Goal: Task Accomplishment & Management: Manage account settings

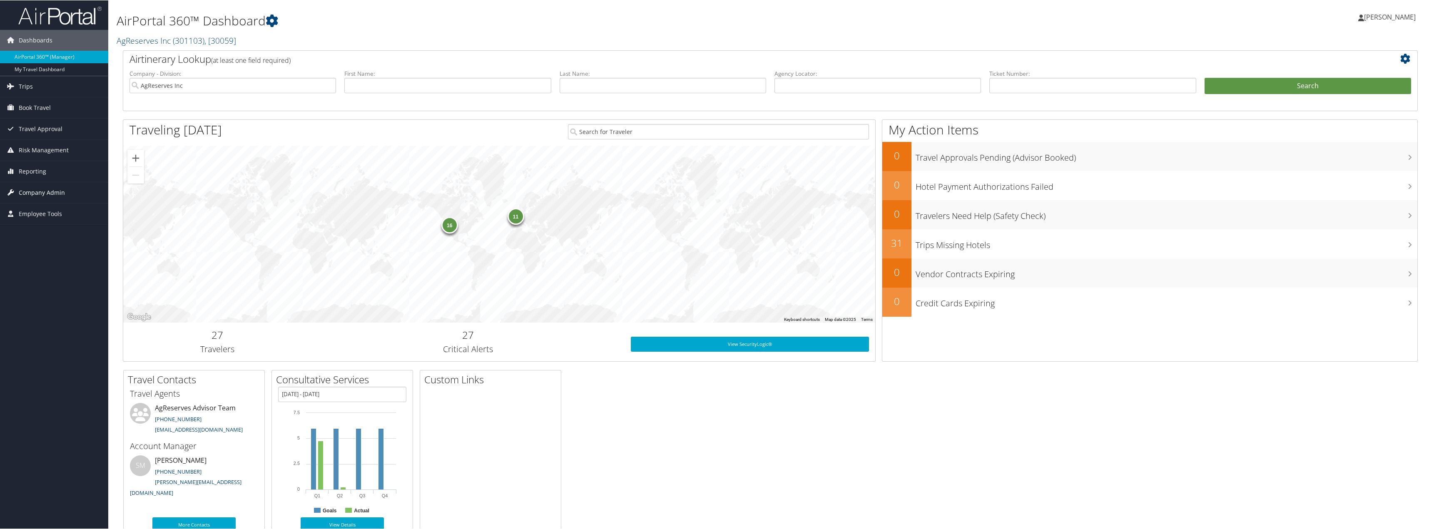
click at [44, 188] on span "Company Admin" at bounding box center [42, 192] width 46 height 21
click at [41, 233] on link "People" at bounding box center [54, 234] width 108 height 12
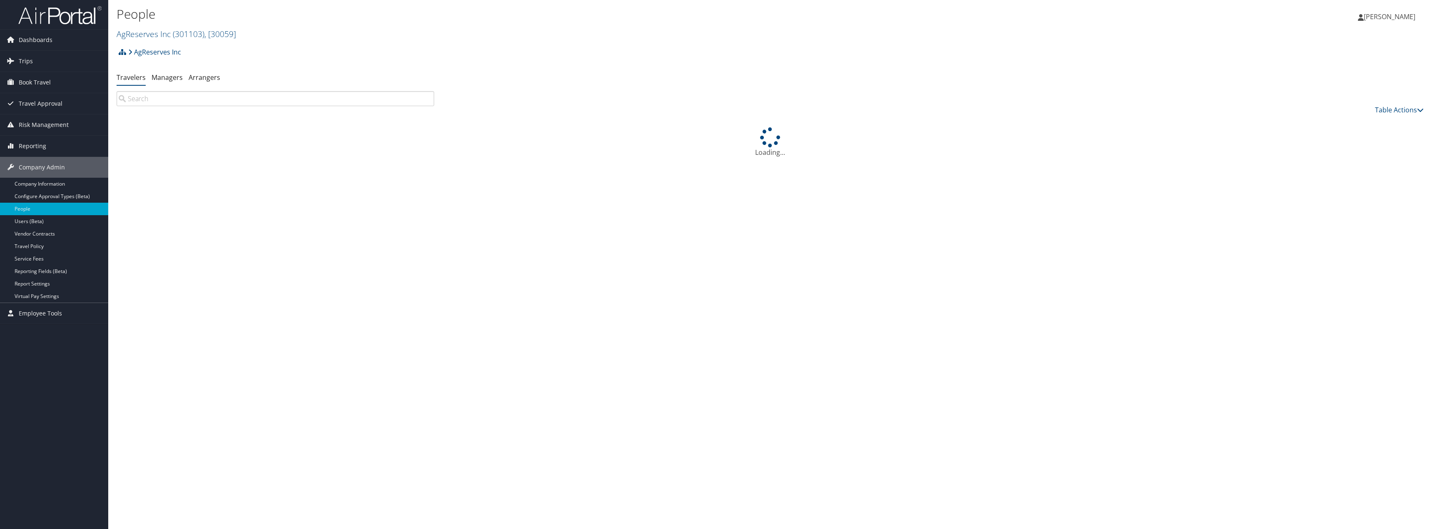
click at [243, 98] on input "search" at bounding box center [276, 98] width 318 height 15
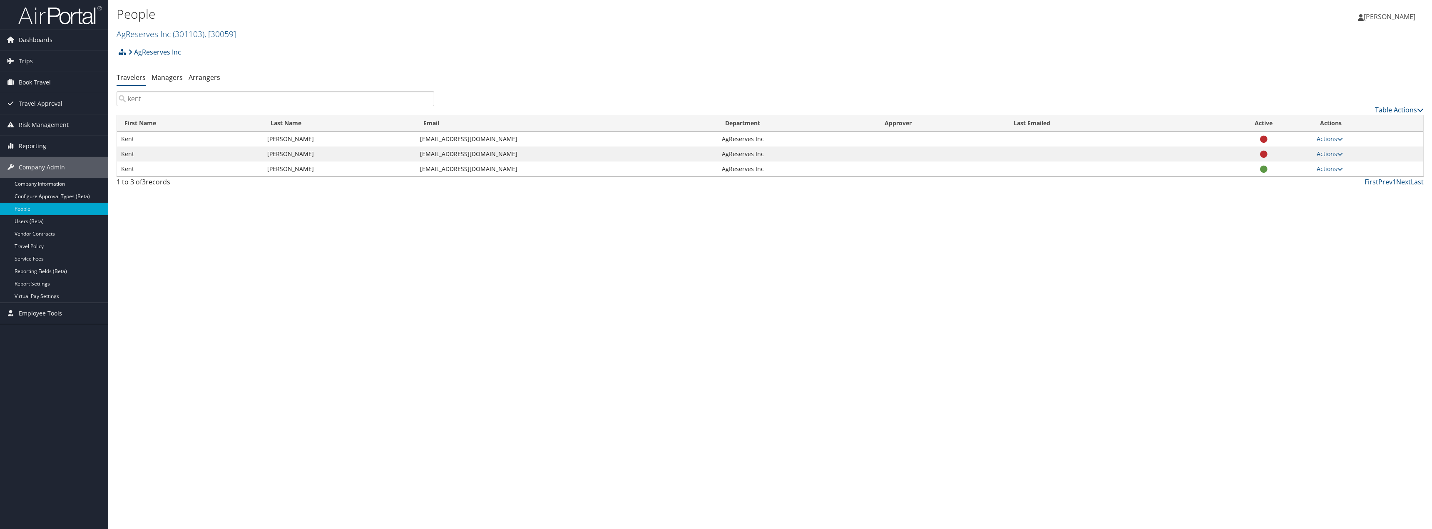
type input "kent"
click at [1325, 173] on td "Actions User Settings View Profile Update Department Reset User's Password" at bounding box center [1367, 169] width 111 height 15
click at [1325, 169] on link "Actions" at bounding box center [1330, 169] width 26 height 8
click at [1304, 196] on link "View Profile" at bounding box center [1303, 195] width 77 height 14
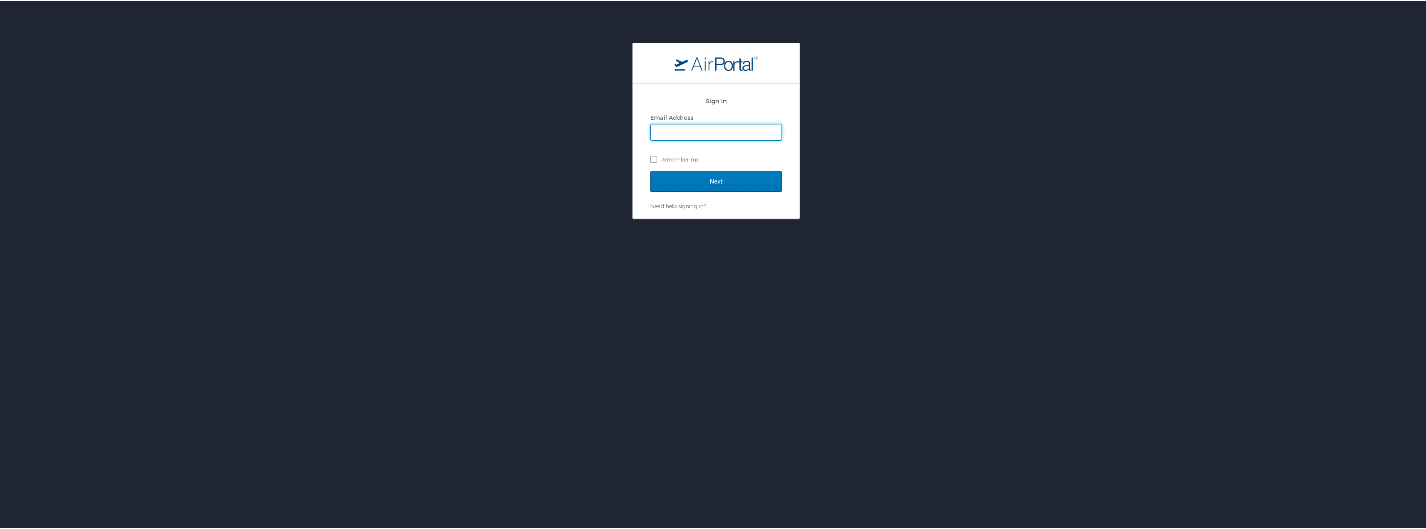
click at [693, 130] on input "Email Address" at bounding box center [716, 131] width 131 height 16
type input "jbennett@agreserves.com"
click at [685, 185] on input "Next" at bounding box center [716, 180] width 132 height 21
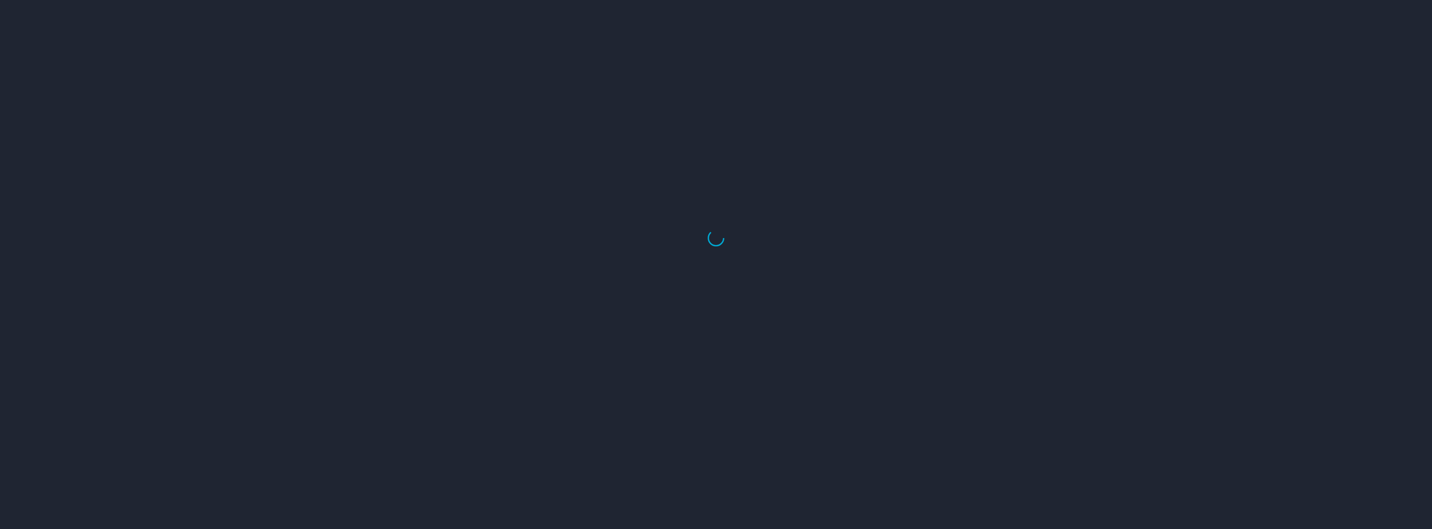
select select "US"
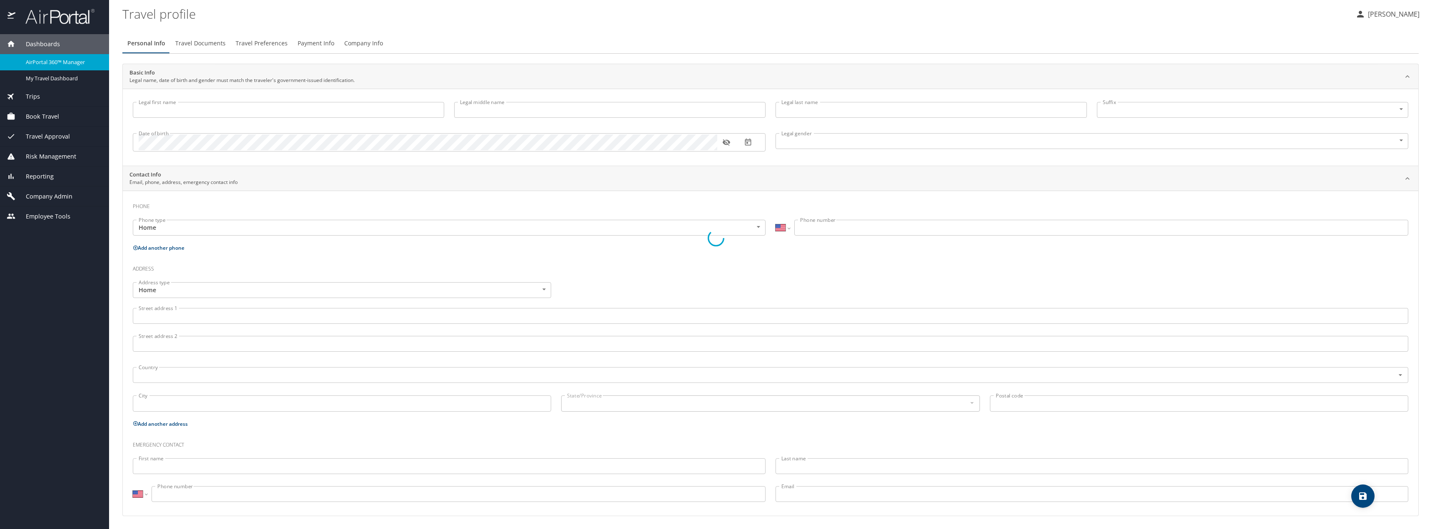
select select "US"
click at [13, 44] on div at bounding box center [716, 238] width 1432 height 582
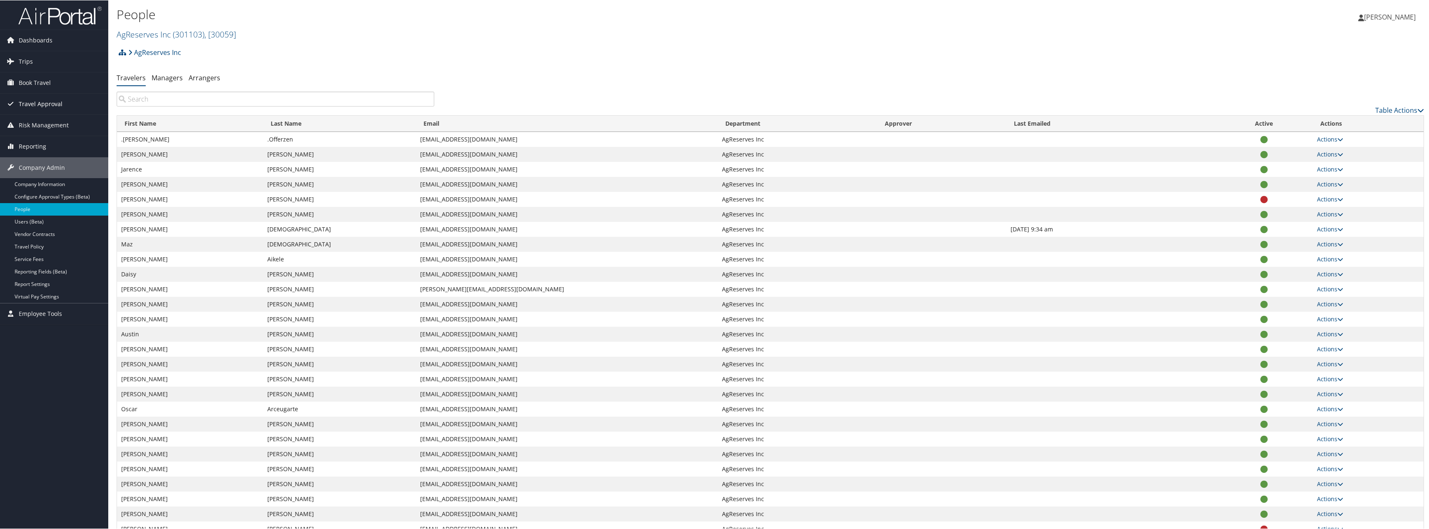
click at [57, 101] on span "Travel Approval" at bounding box center [41, 103] width 44 height 21
